Goal: Check status: Check status

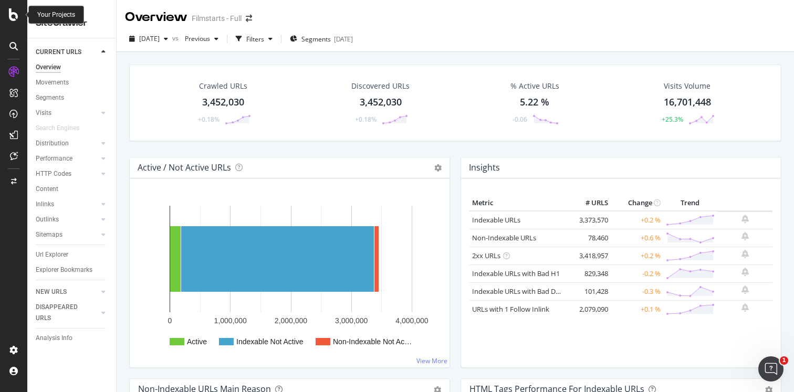
click at [15, 15] on icon at bounding box center [13, 14] width 9 height 13
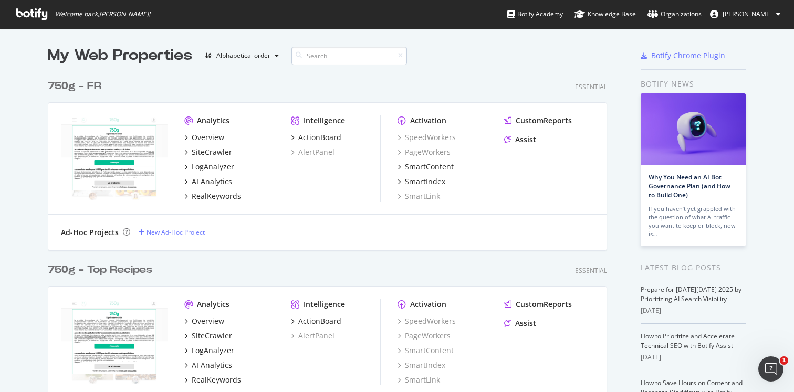
click at [308, 57] on input at bounding box center [348, 56] width 115 height 18
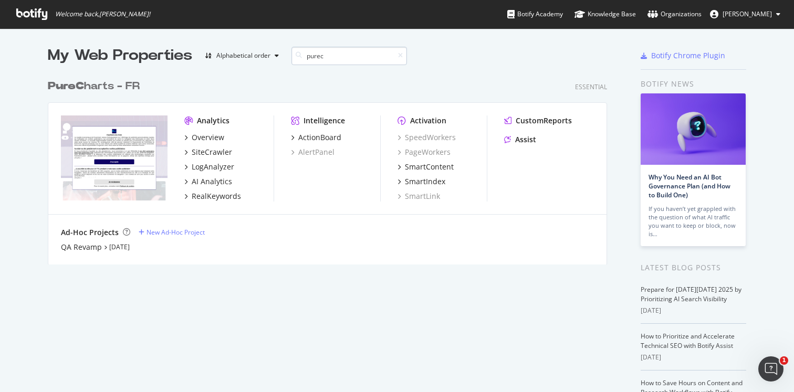
scroll to position [198, 568]
type input "purec"
click at [93, 249] on div "QA Revamp" at bounding box center [81, 247] width 41 height 10
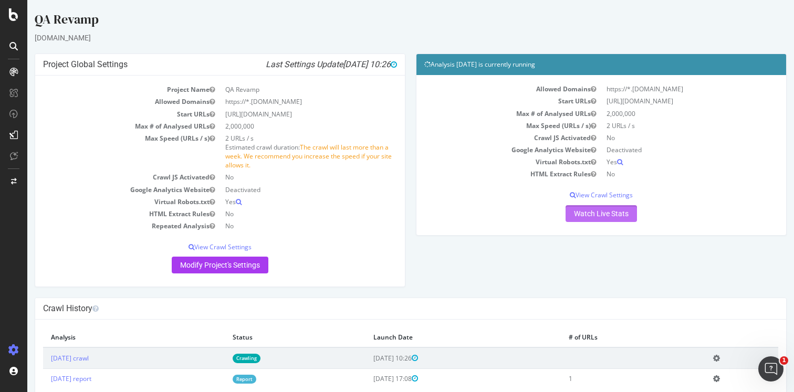
click at [584, 216] on link "Watch Live Stats" at bounding box center [600, 213] width 71 height 17
